Goal: Information Seeking & Learning: Find specific page/section

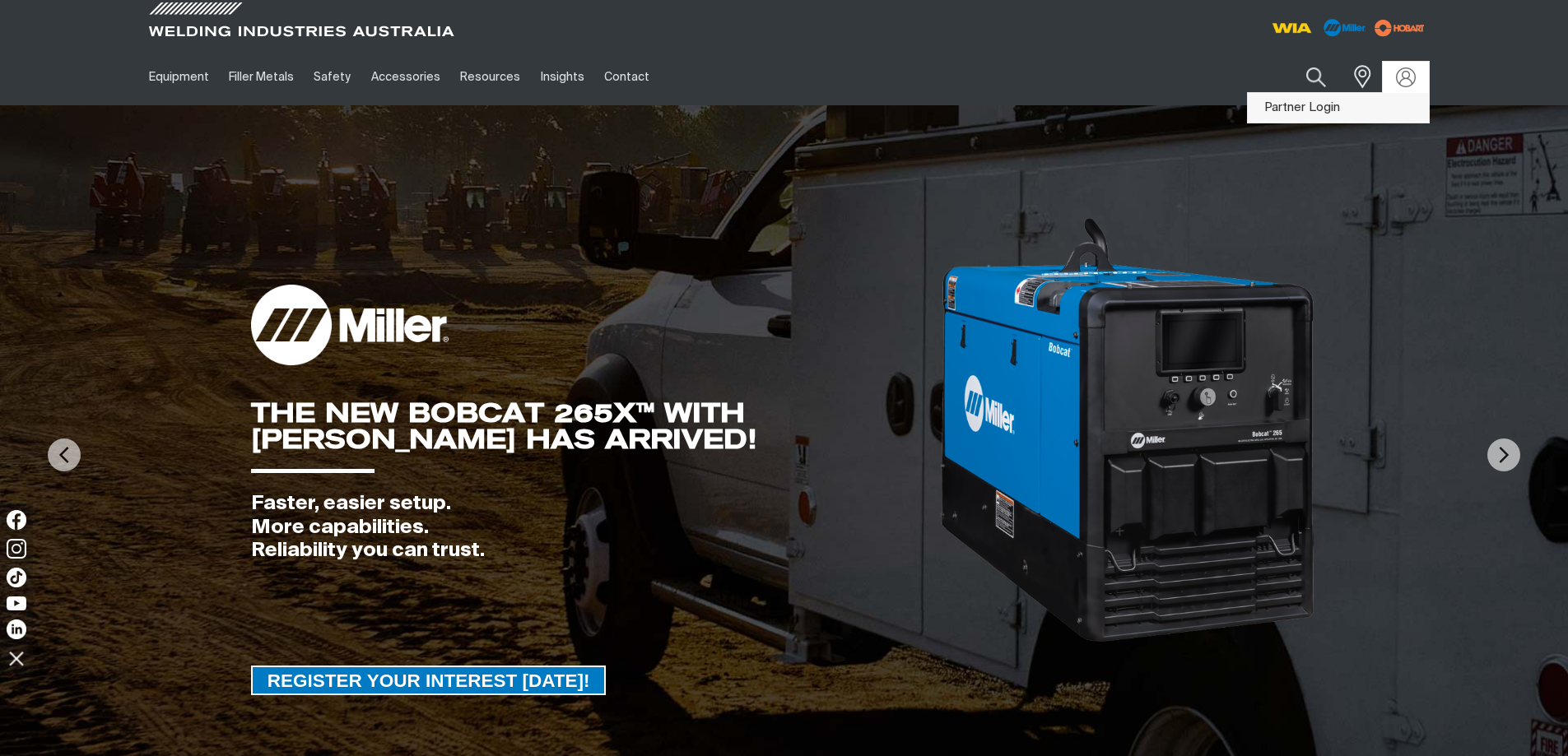
click at [1380, 99] on link "Partner Login" at bounding box center [1338, 108] width 181 height 30
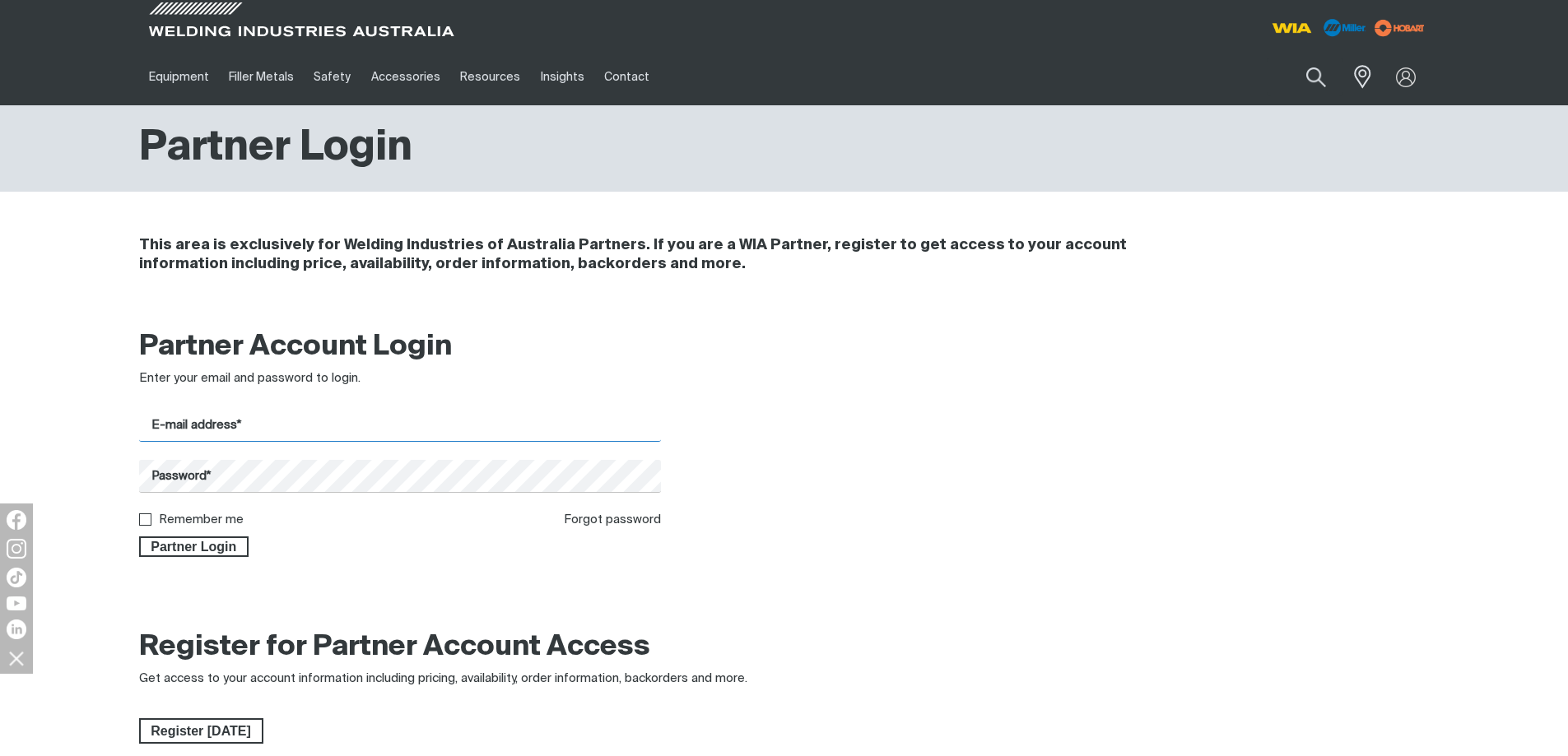
type input "[EMAIL_ADDRESS][DOMAIN_NAME]"
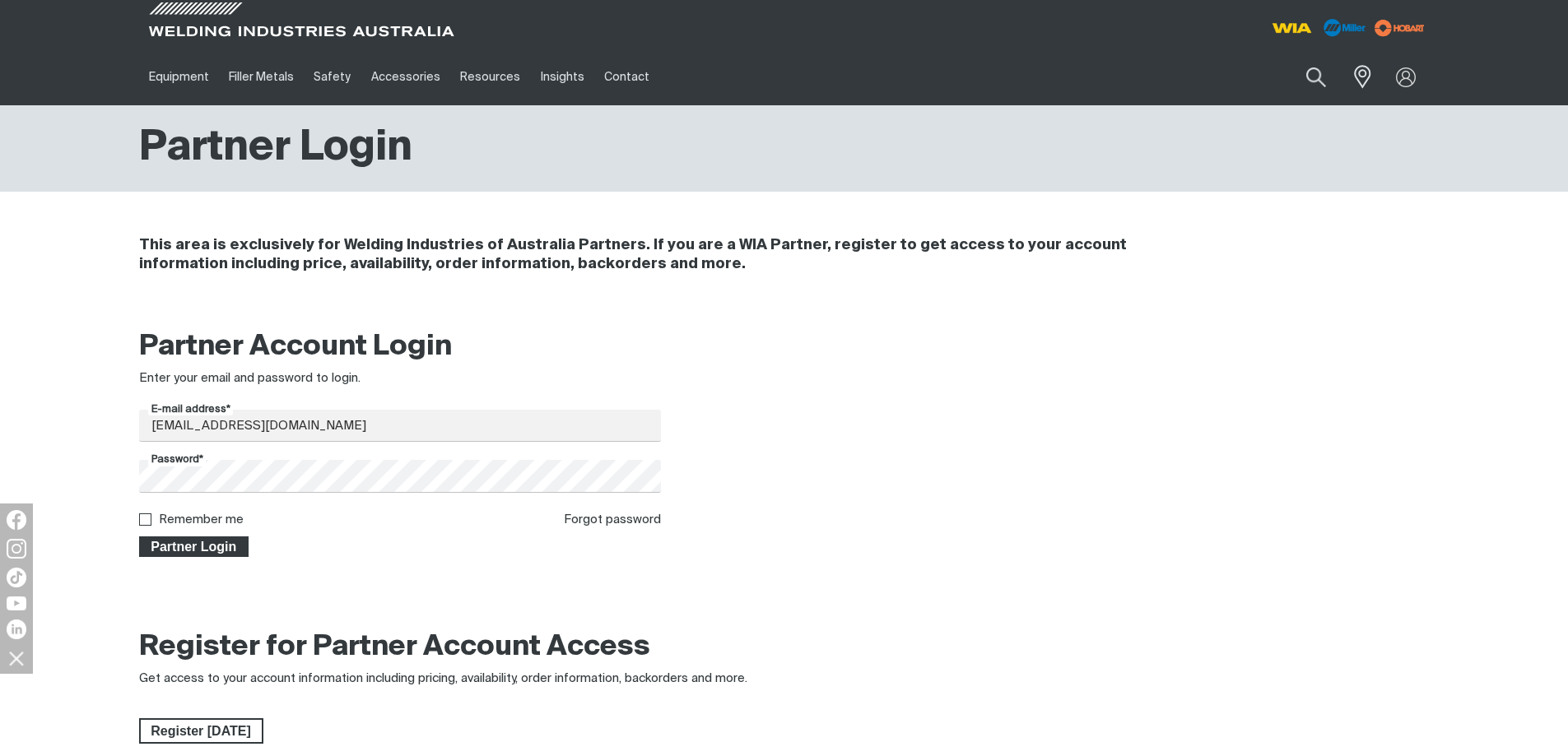
click at [182, 548] on span "Partner Login" at bounding box center [194, 547] width 107 height 21
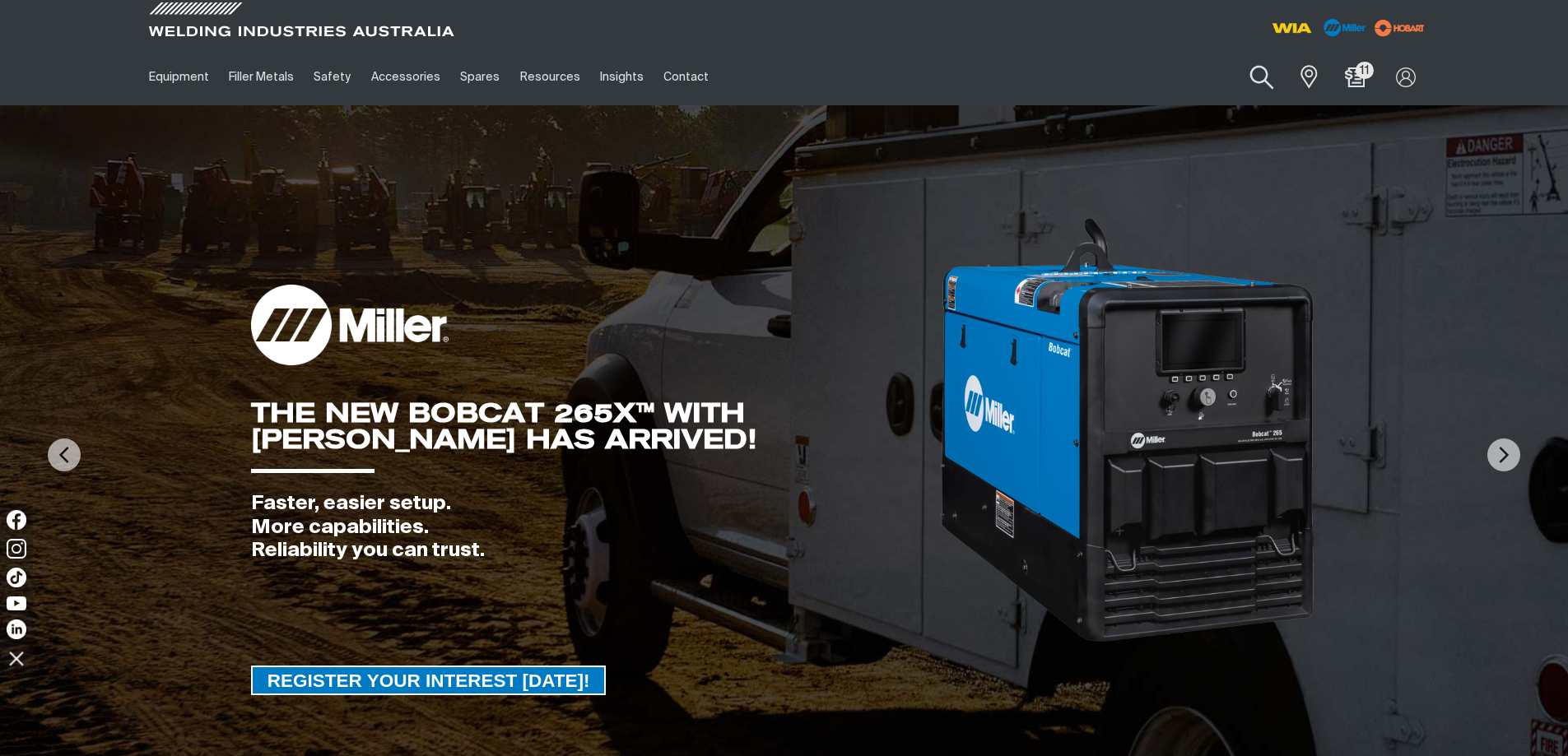
click at [1259, 70] on button "Search products" at bounding box center [1262, 78] width 67 height 46
click at [1123, 66] on input "Search" at bounding box center [1162, 76] width 254 height 37
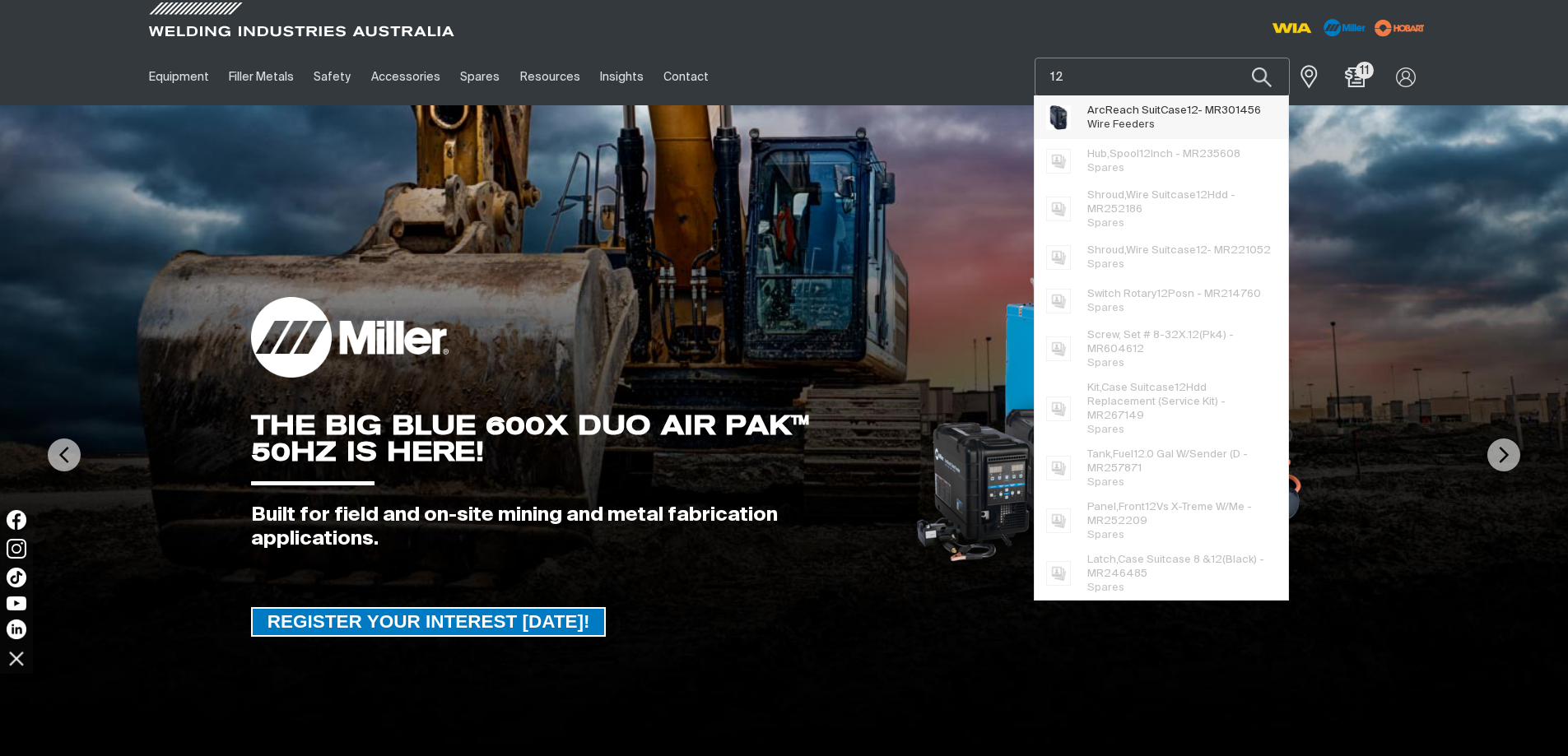
type input "12"
click at [1158, 116] on span "ArcReach SuitCase 12 - MR301456" at bounding box center [1174, 111] width 173 height 14
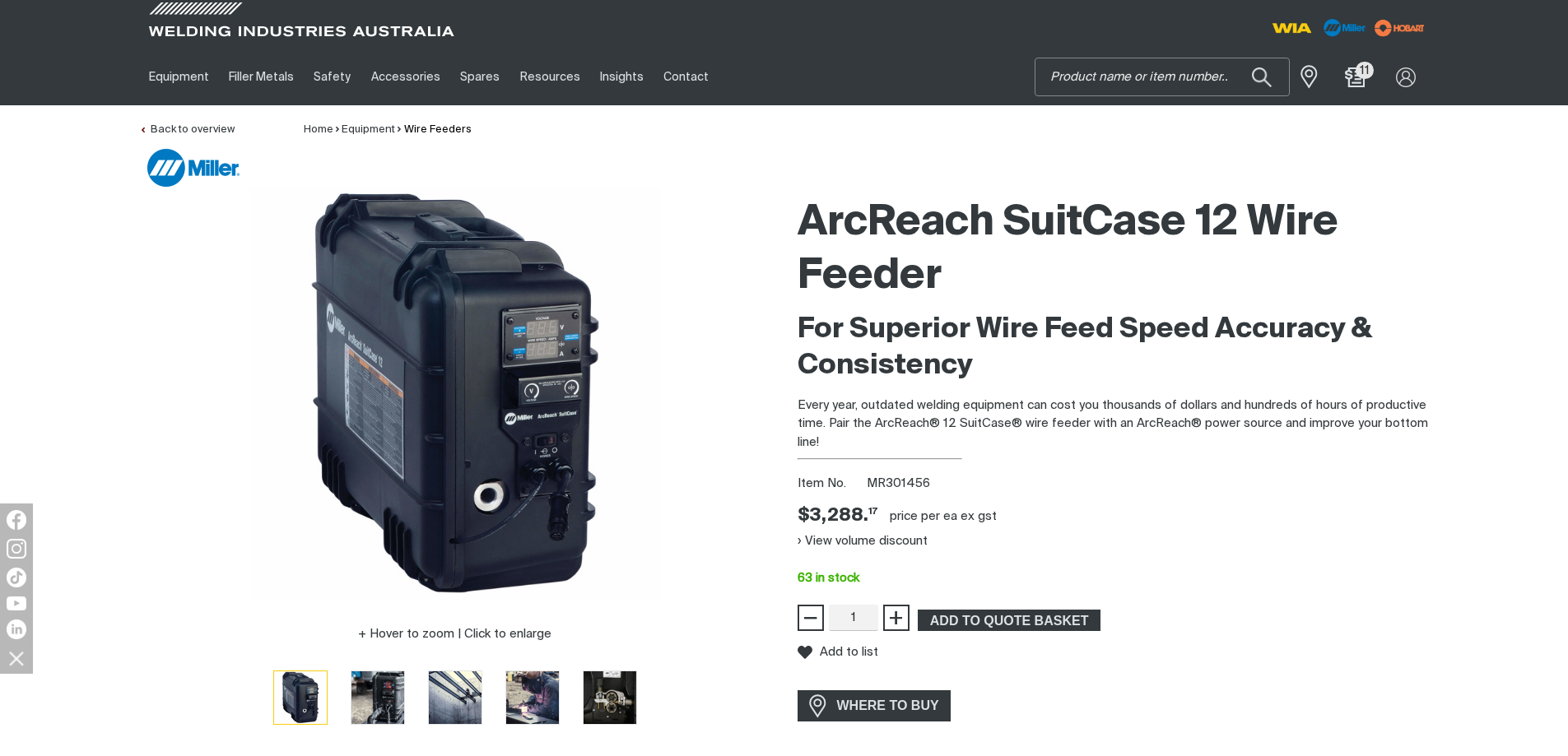
click at [1126, 71] on input "Search" at bounding box center [1162, 76] width 254 height 37
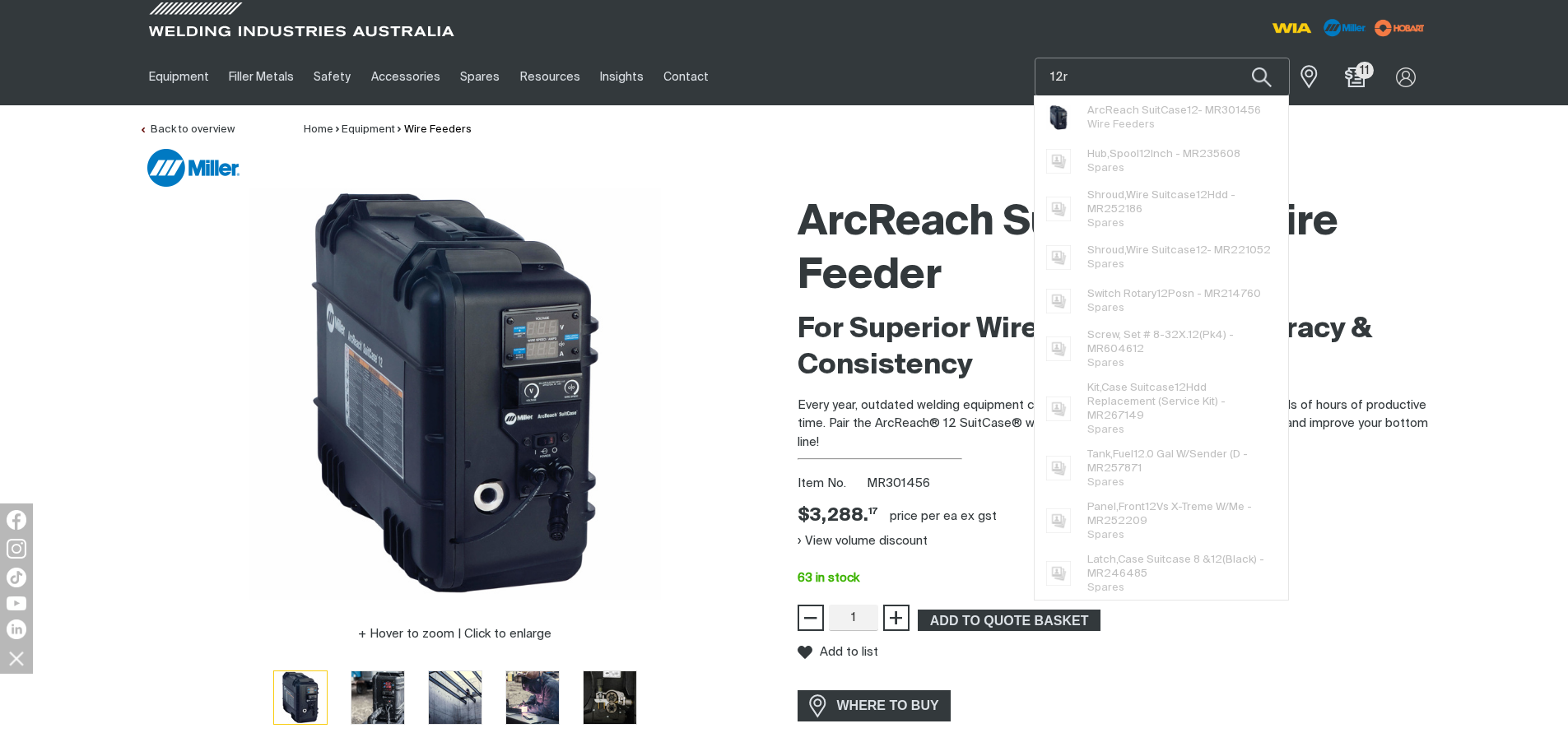
type input "12r"
click at [1234, 57] on button "Search products" at bounding box center [1261, 76] width 56 height 38
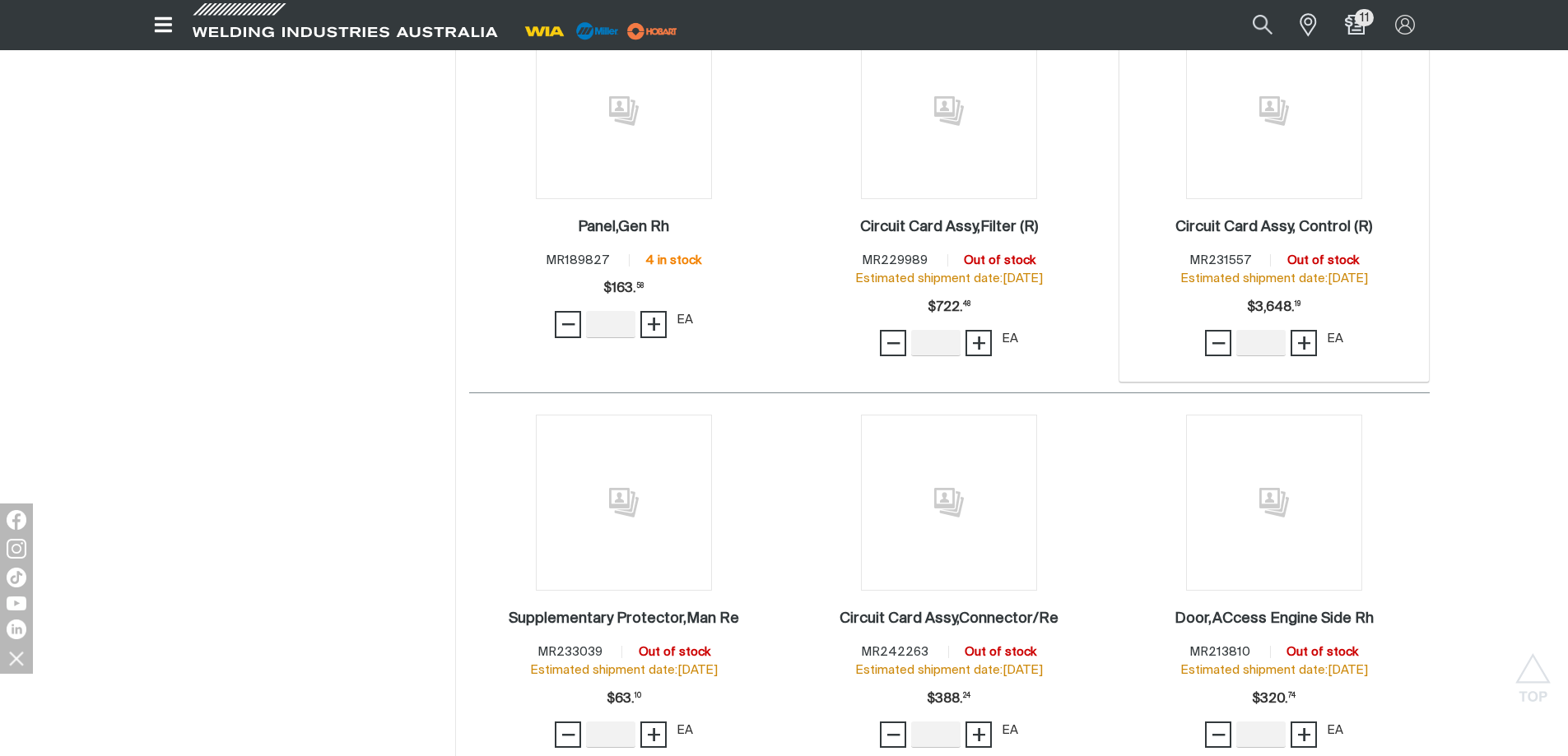
scroll to position [1563, 0]
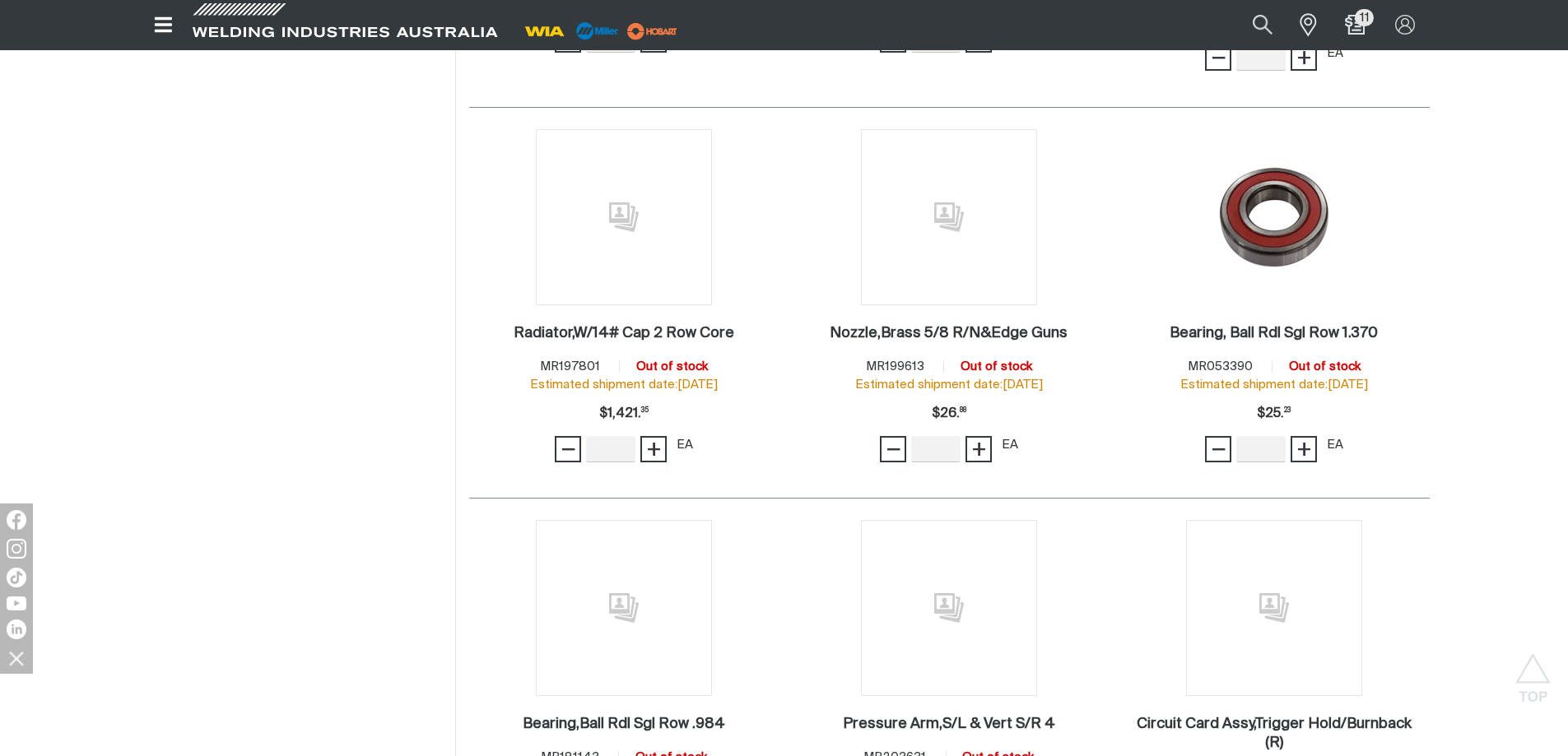
scroll to position [3209, 0]
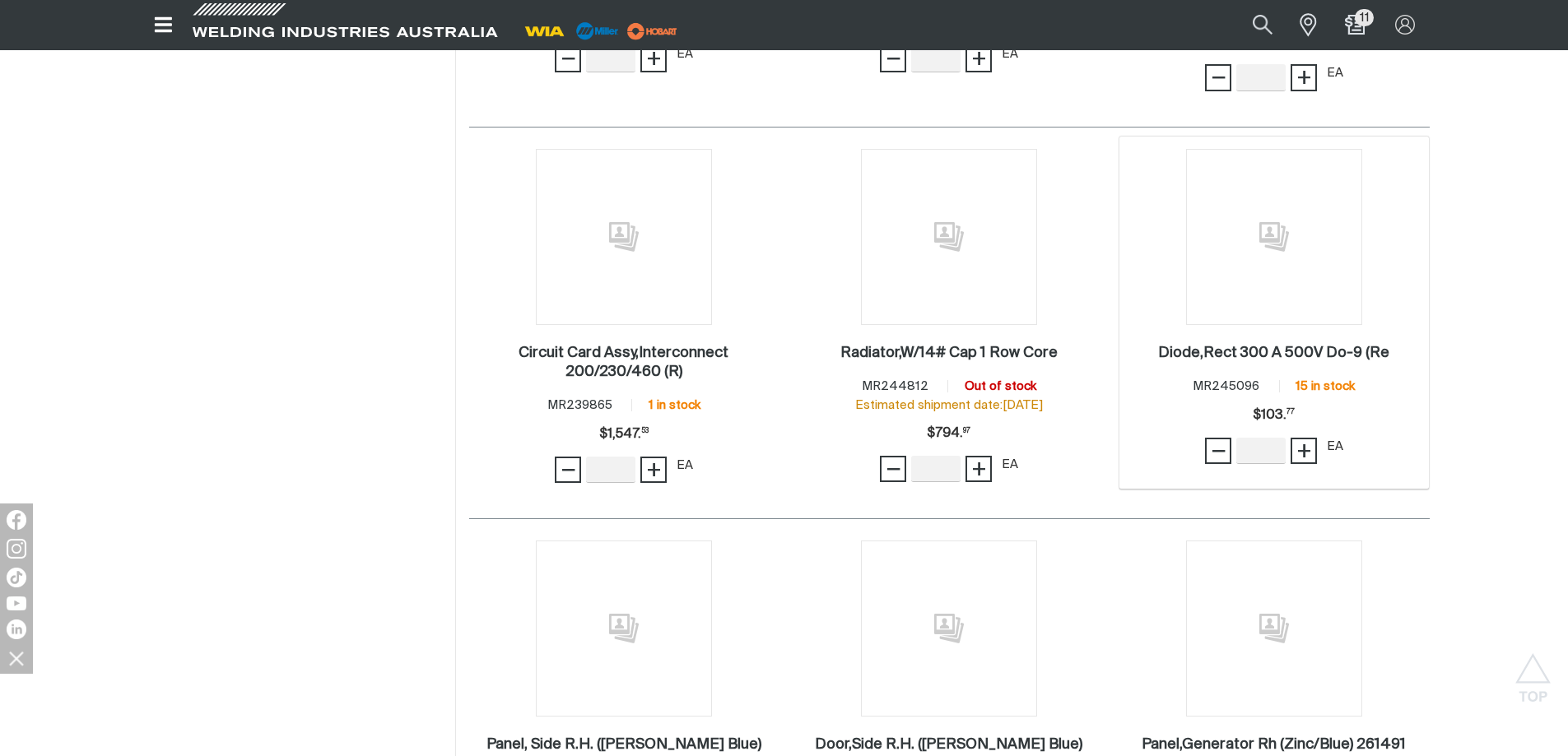
scroll to position [4279, 0]
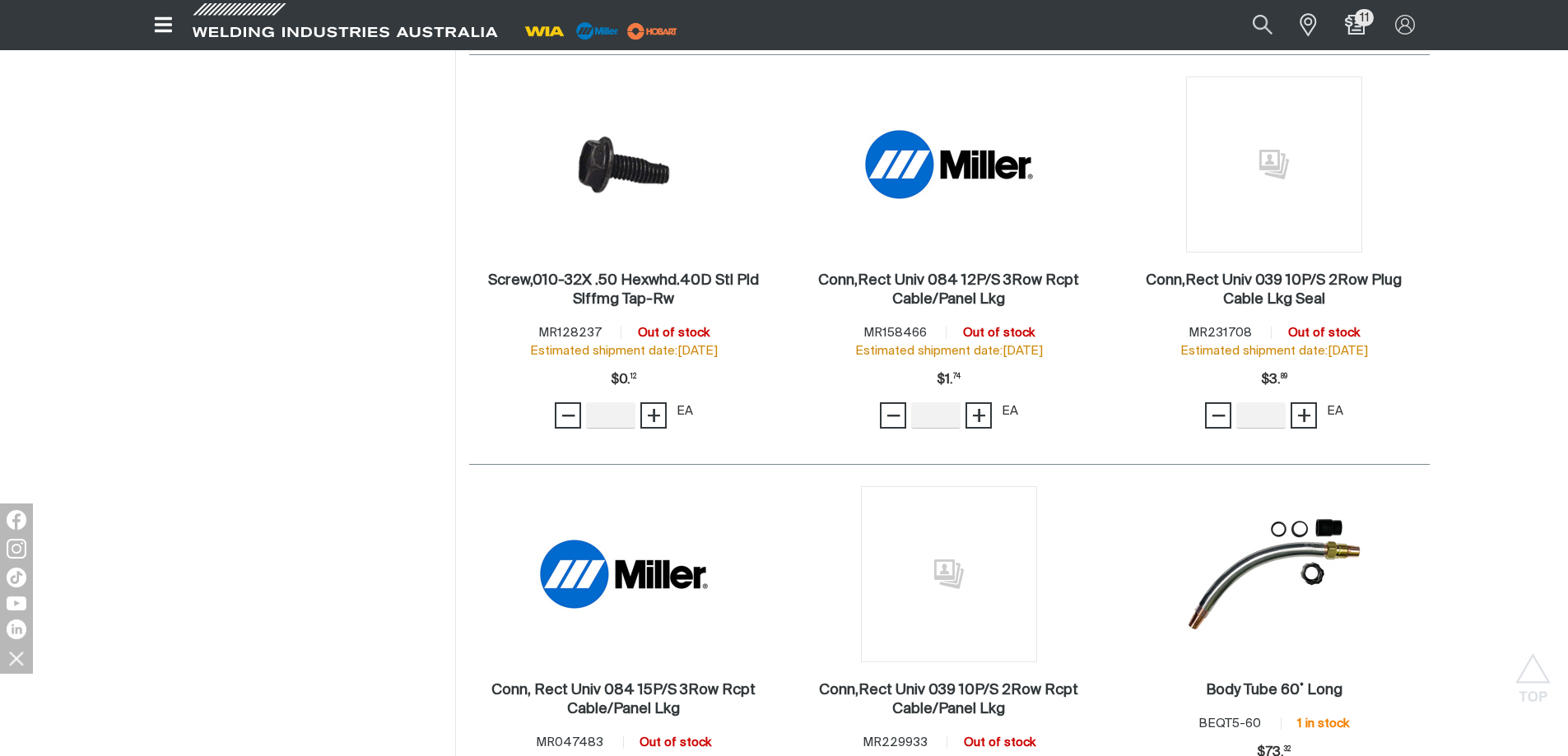
scroll to position [5677, 0]
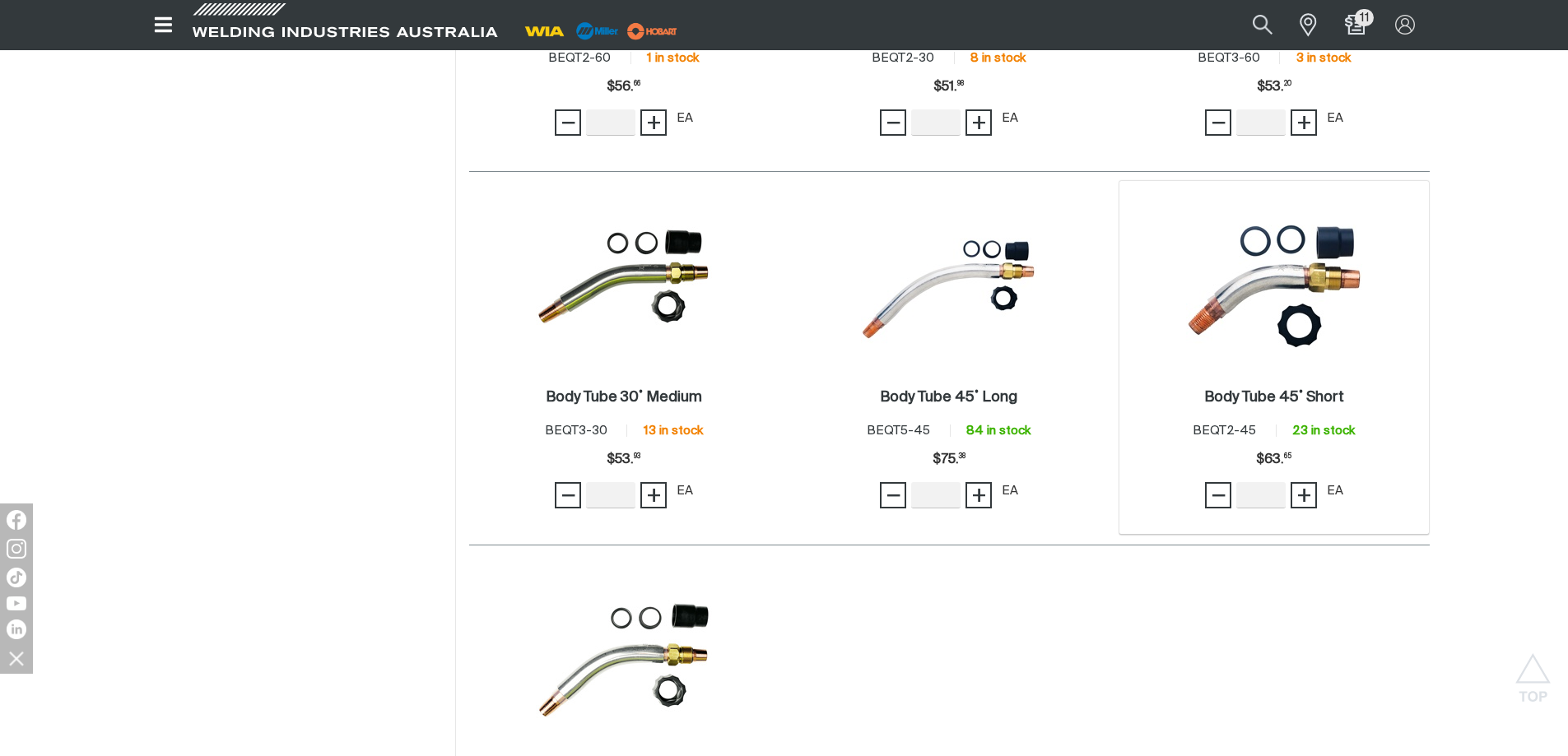
scroll to position [6829, 0]
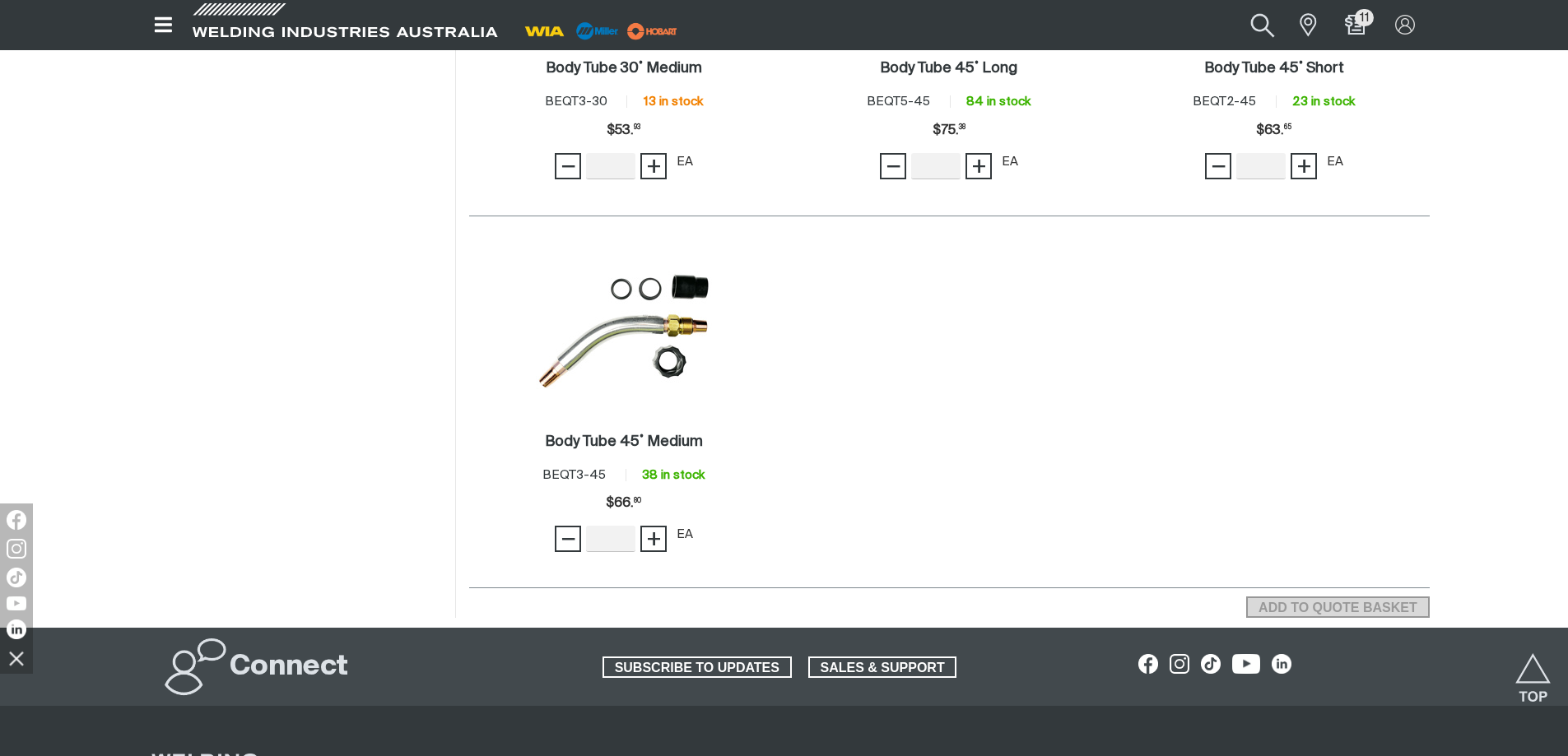
click at [1259, 29] on button "Search products" at bounding box center [1263, 25] width 67 height 45
click at [1184, 21] on input "12r" at bounding box center [1163, 25] width 254 height 36
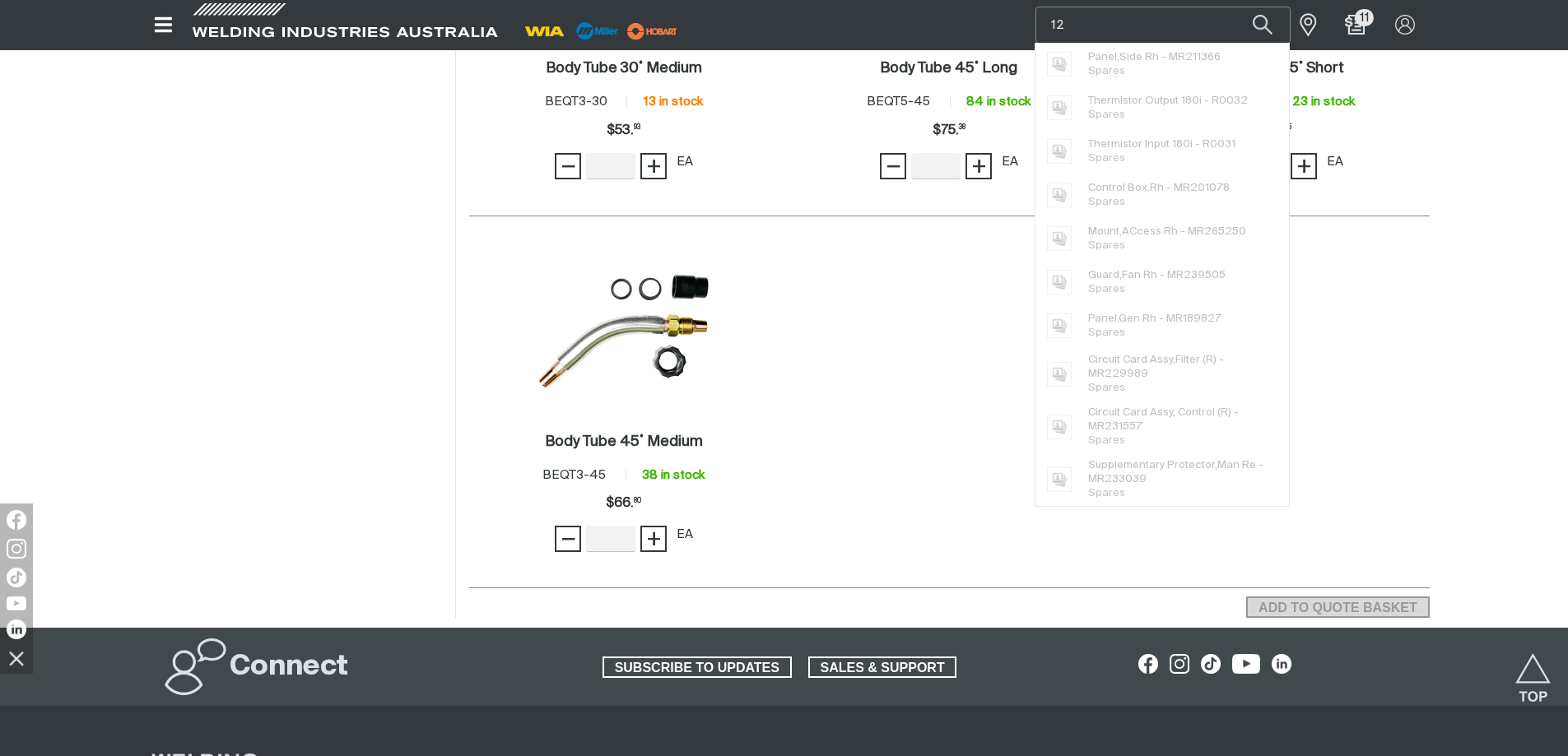
type input "1"
type input "d"
type input "euro"
click at [1235, 6] on button "Search products" at bounding box center [1262, 24] width 56 height 37
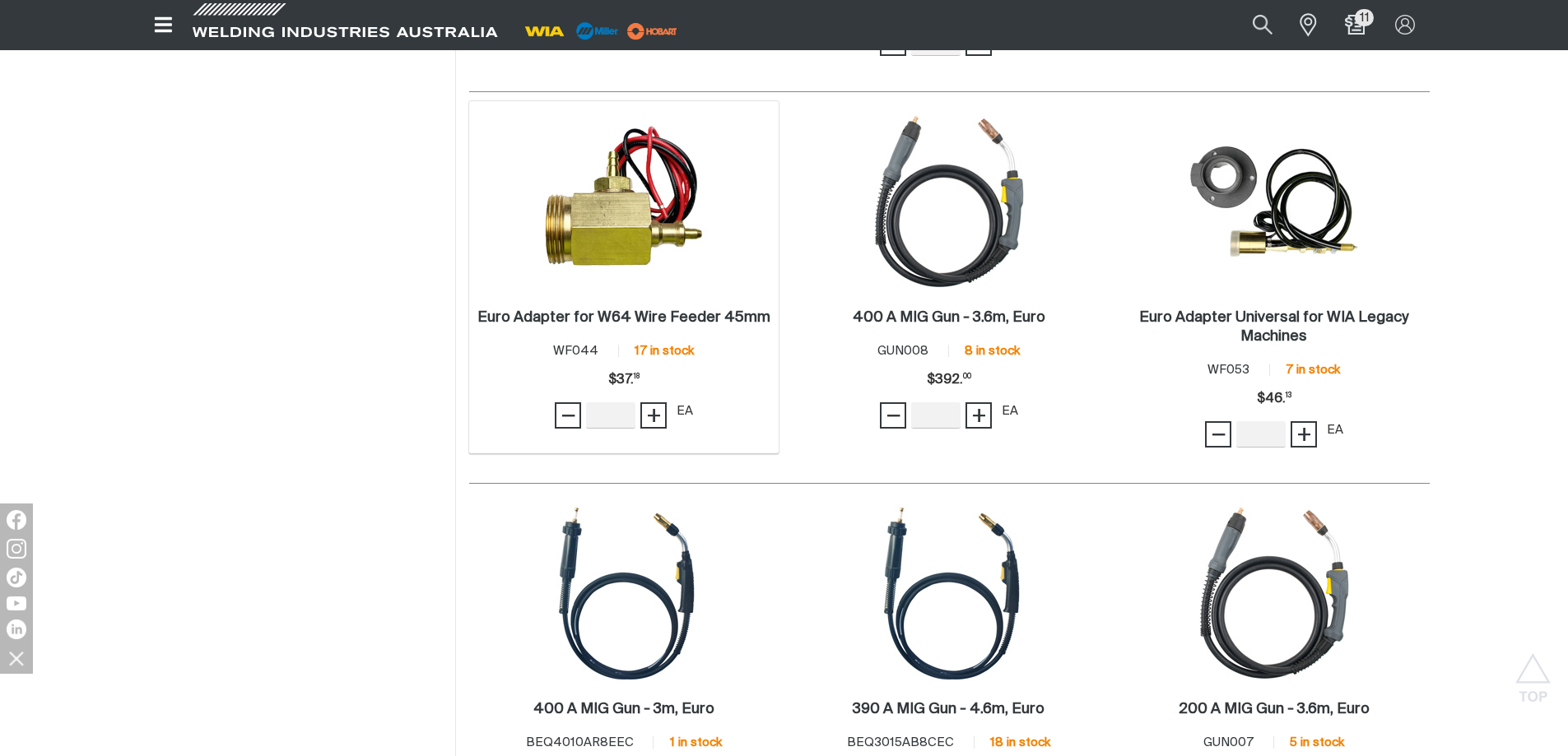
scroll to position [2222, 0]
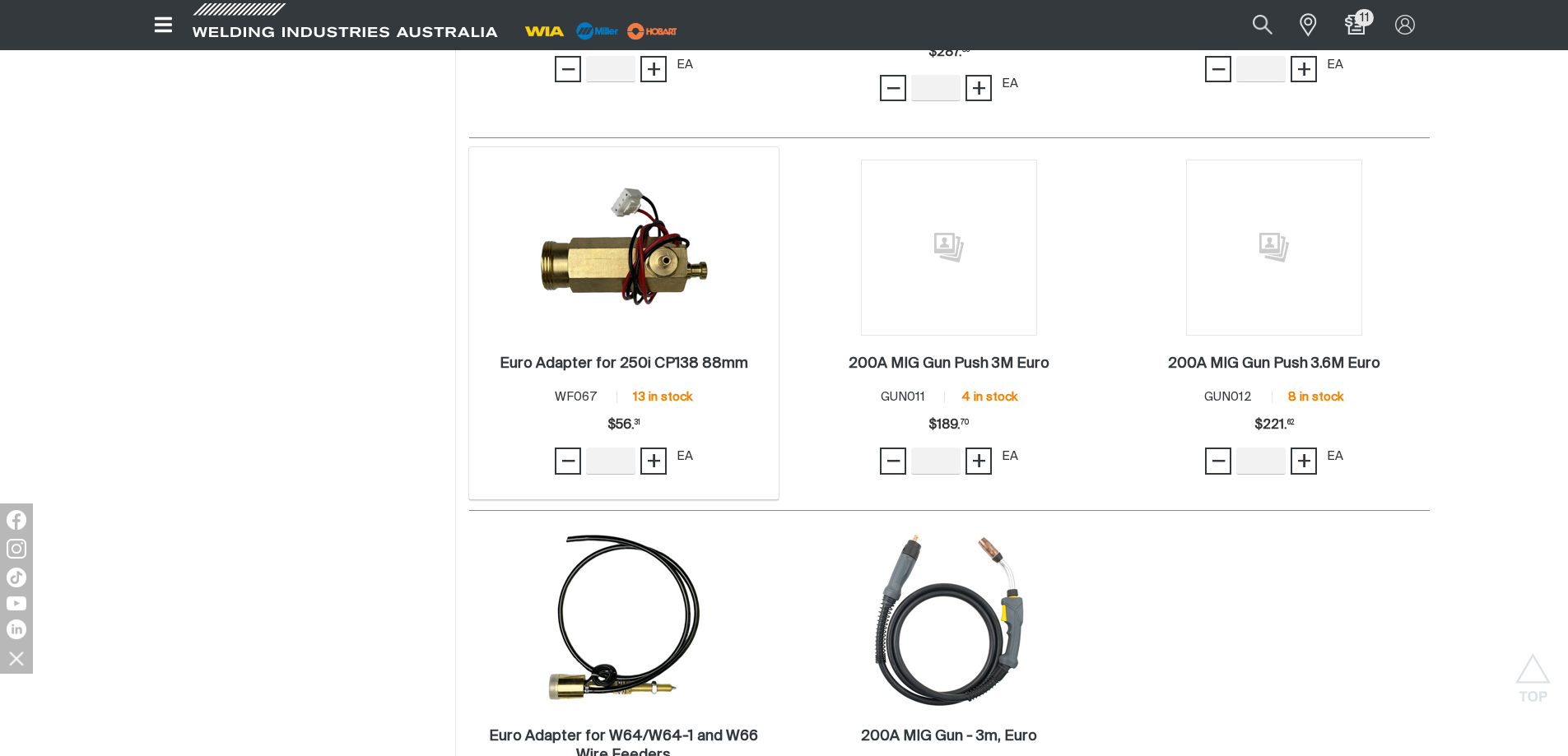
scroll to position [3538, 0]
